Goal: Obtain resource: Obtain resource

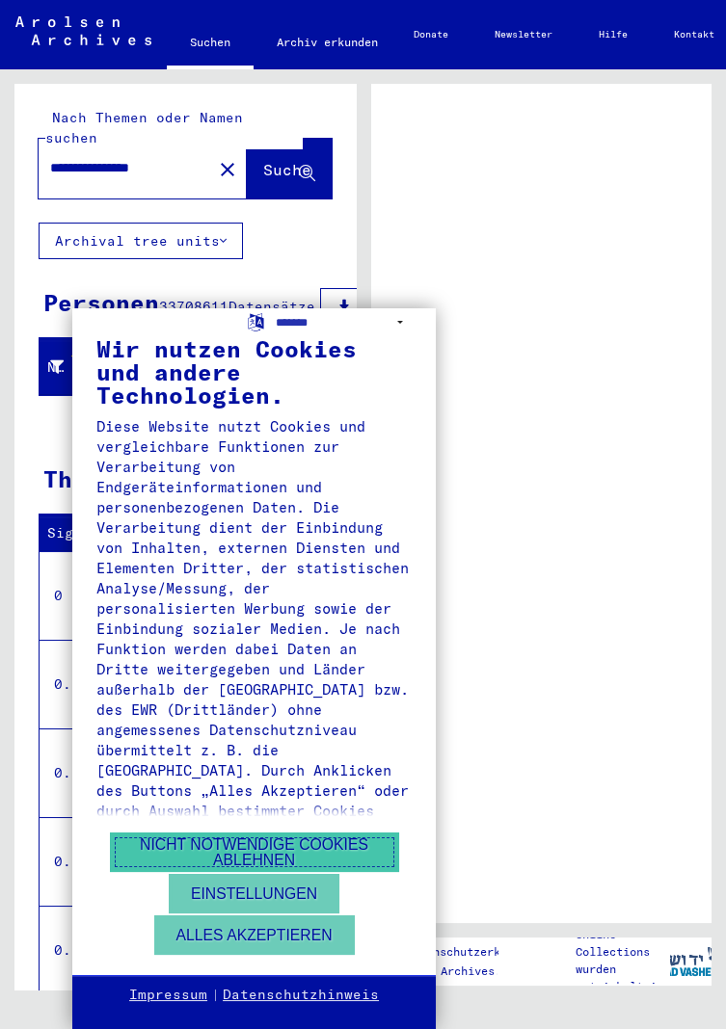
click at [369, 860] on button "Nicht notwendige Cookies ablehnen" at bounding box center [254, 853] width 289 height 40
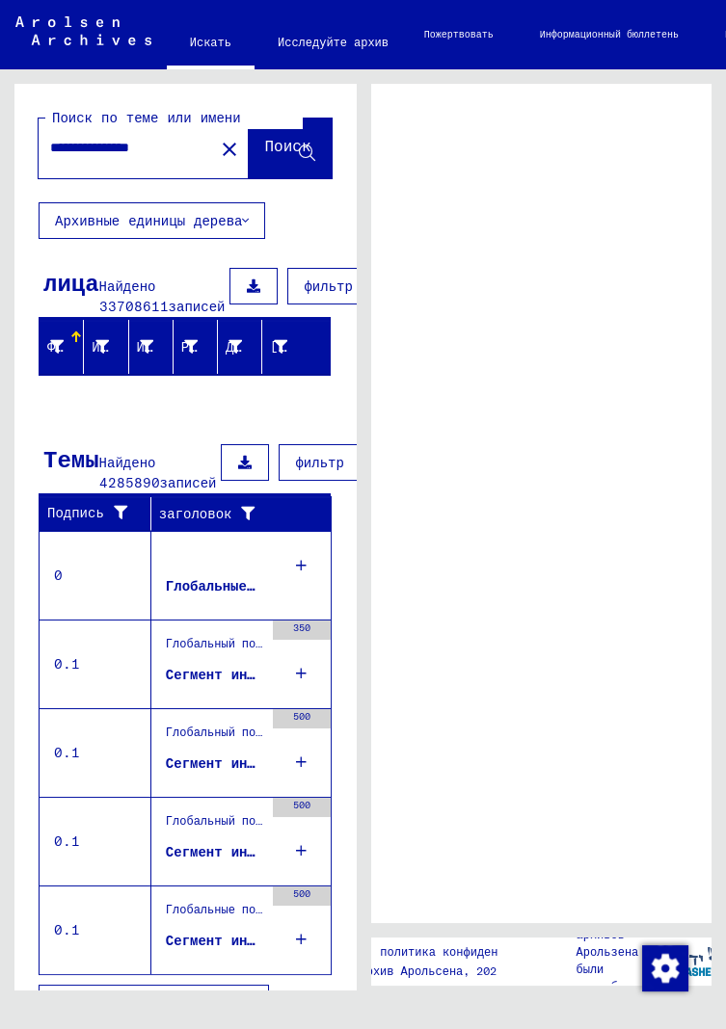
click at [120, 299] on font "Найдено 33708611" at bounding box center [133, 297] width 69 height 38
click at [74, 283] on font "лица" at bounding box center [71, 282] width 56 height 29
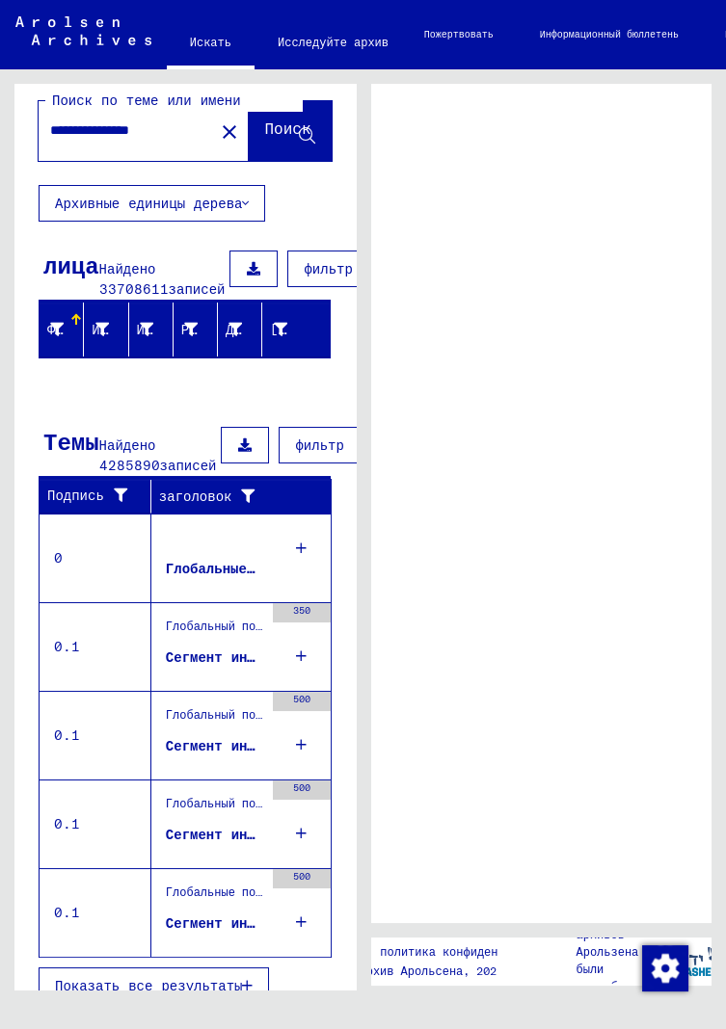
click at [305, 133] on icon at bounding box center [307, 136] width 16 height 16
click at [111, 201] on font "Архивные единицы дерева" at bounding box center [148, 203] width 187 height 17
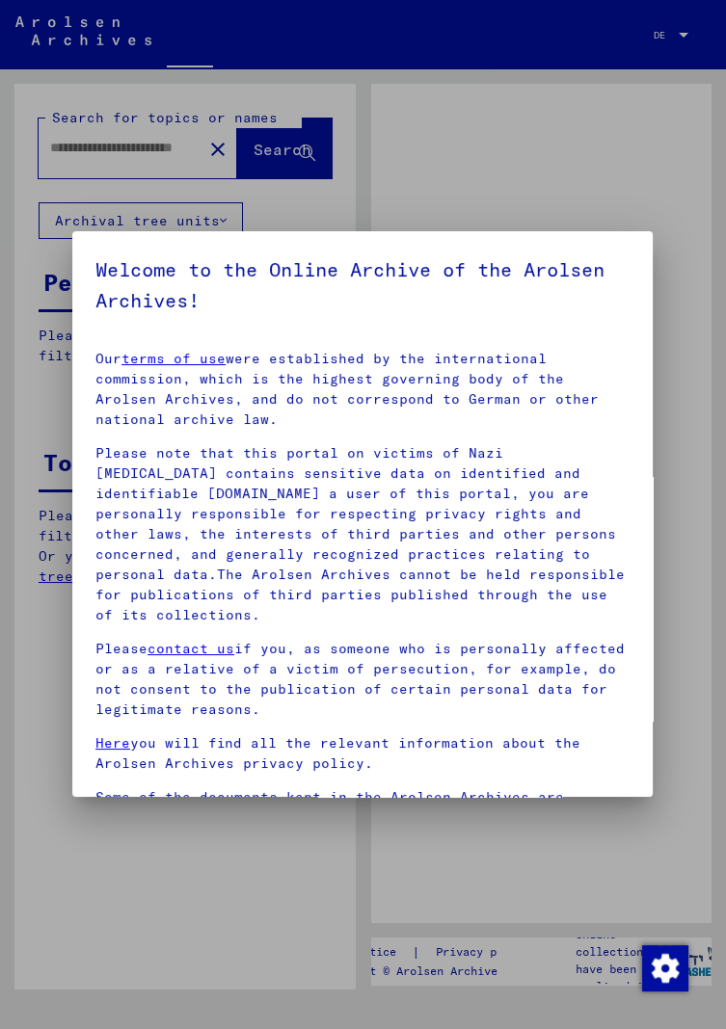
type input "**********"
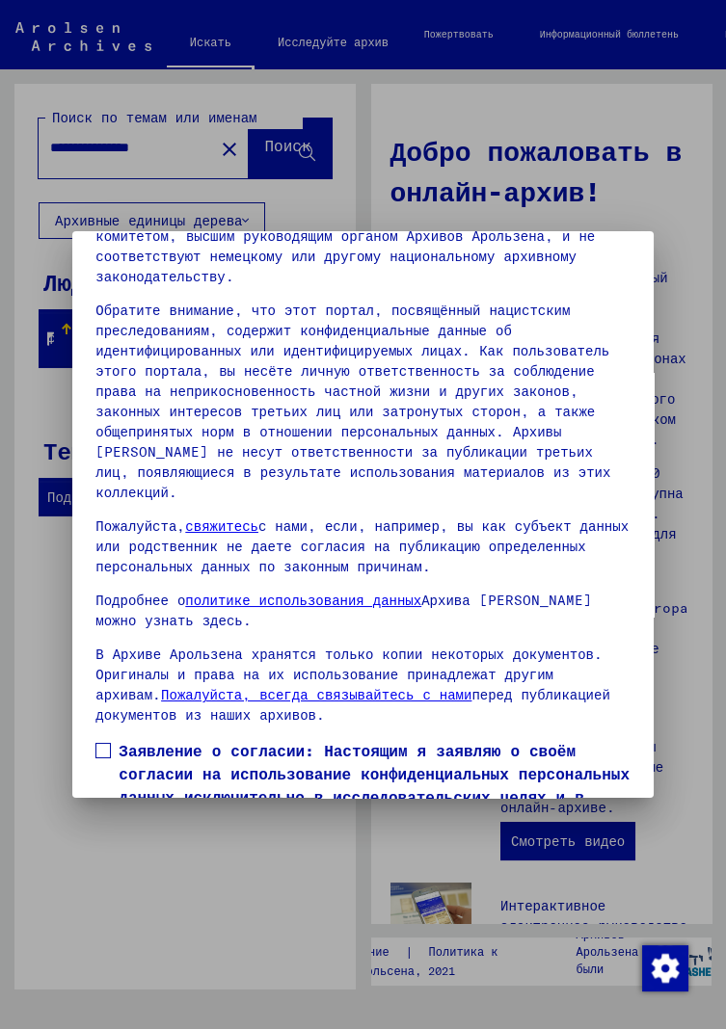
scroll to position [270, 0]
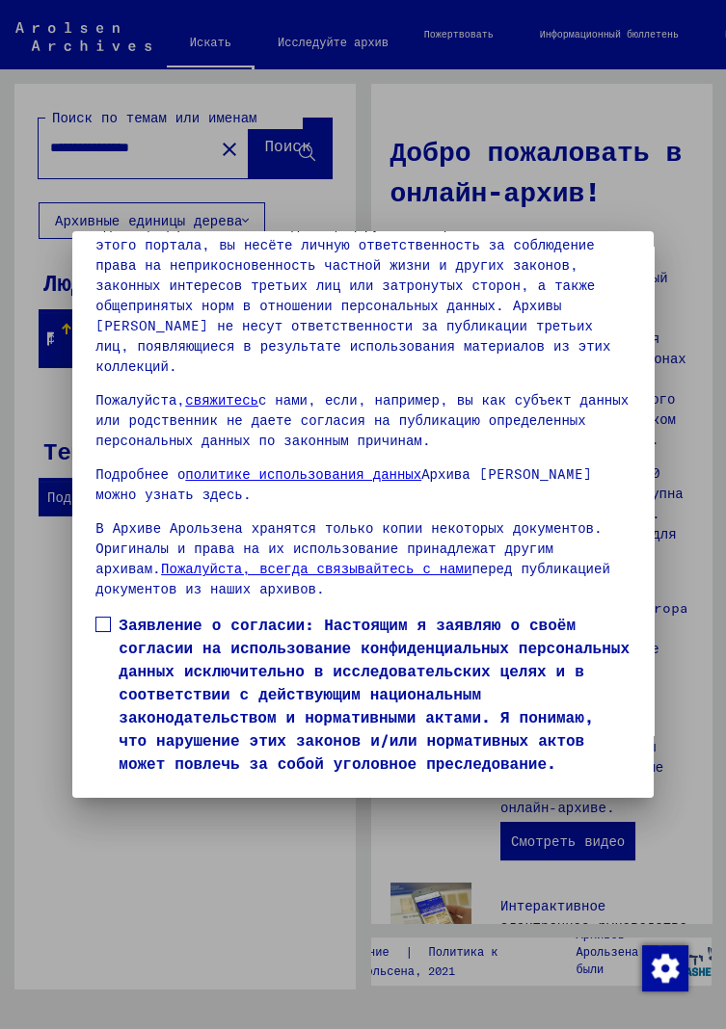
click at [191, 785] on button "Я согласен" at bounding box center [152, 803] width 115 height 37
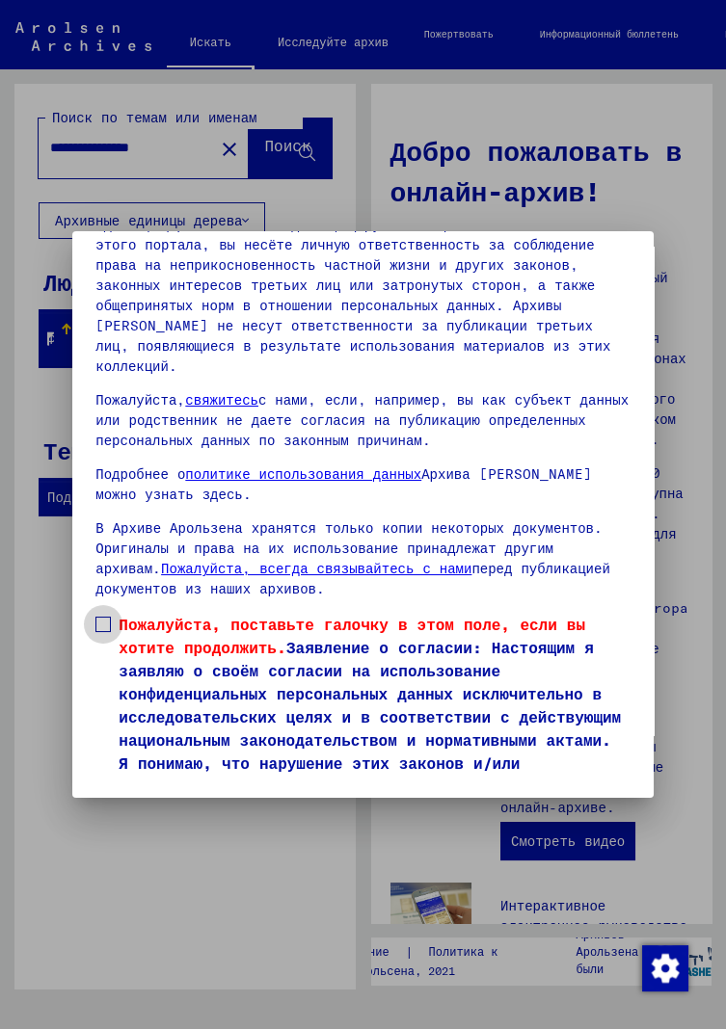
click at [103, 617] on span at bounding box center [102, 624] width 15 height 15
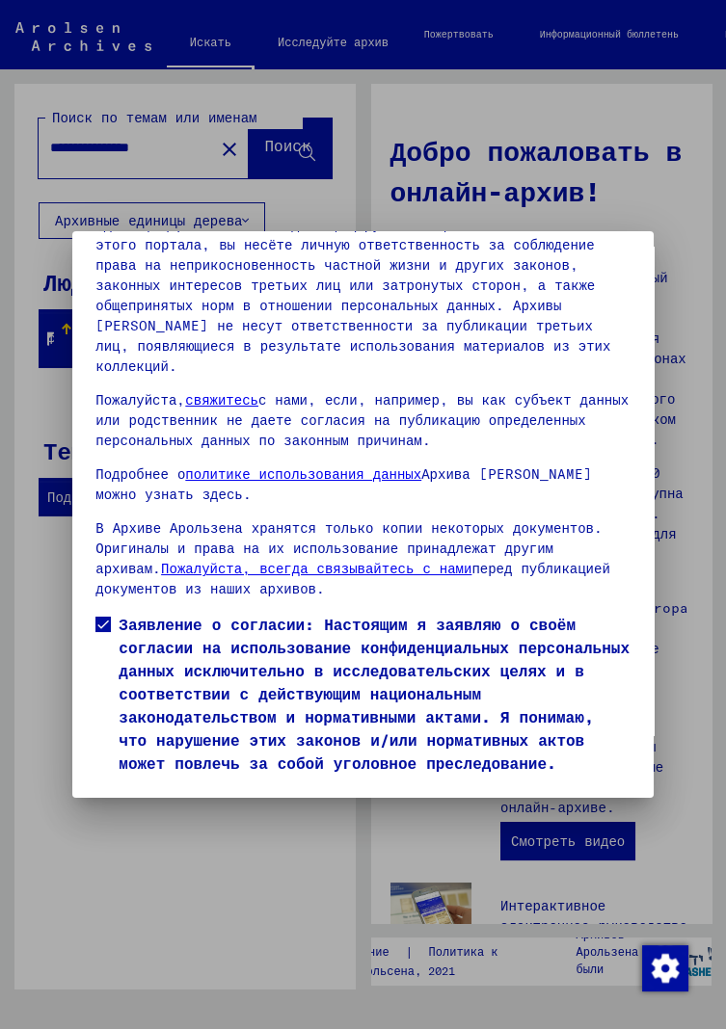
click at [185, 785] on button "Я согласен" at bounding box center [152, 803] width 115 height 37
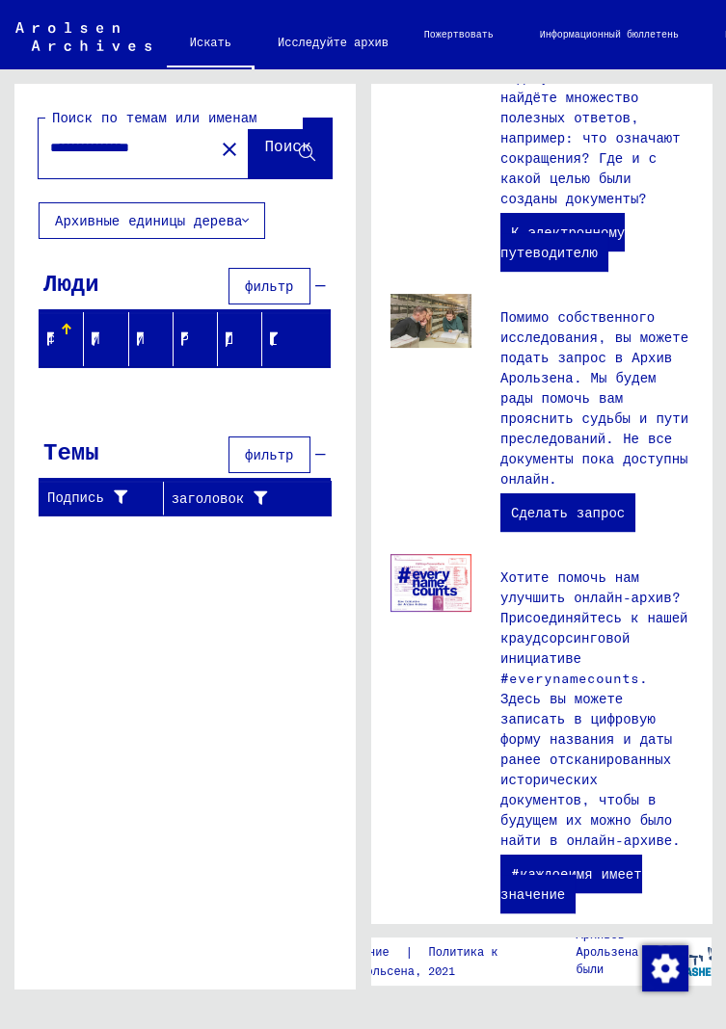
scroll to position [22, 0]
click at [578, 504] on font "Сделать запрос" at bounding box center [568, 512] width 114 height 17
